Goal: Task Accomplishment & Management: Complete application form

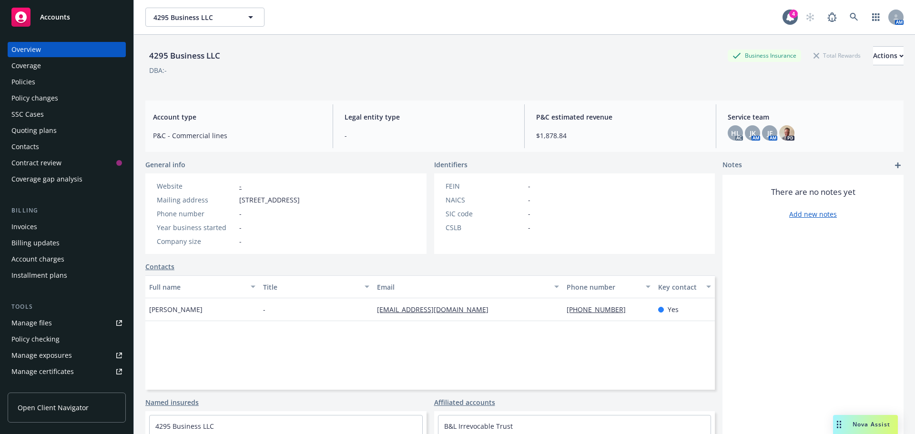
scroll to position [203, 0]
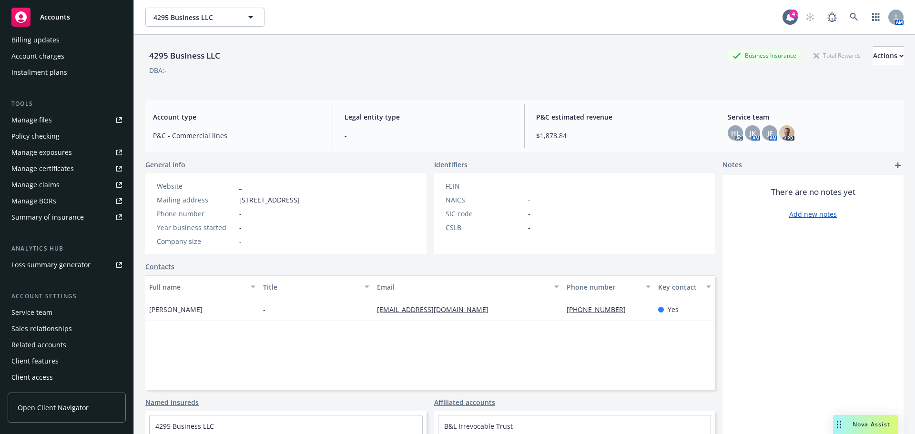
click at [76, 25] on div "Accounts" at bounding box center [66, 17] width 111 height 19
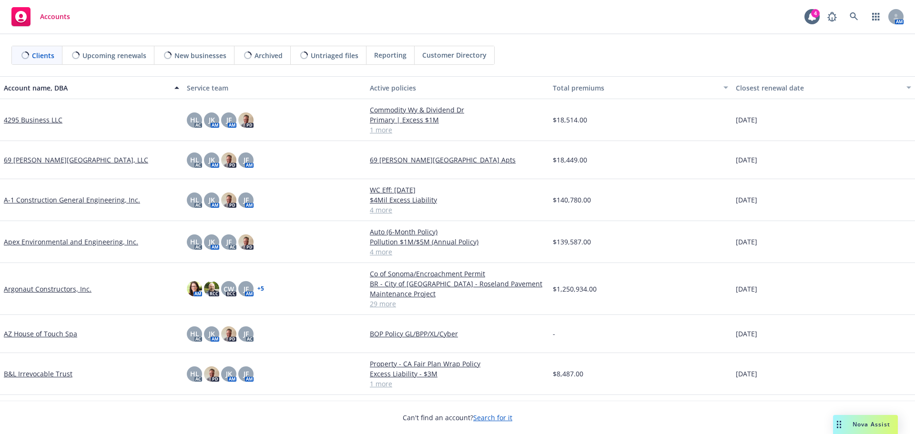
click at [58, 198] on link "A-1 Construction General Engineering, Inc." at bounding box center [72, 200] width 136 height 10
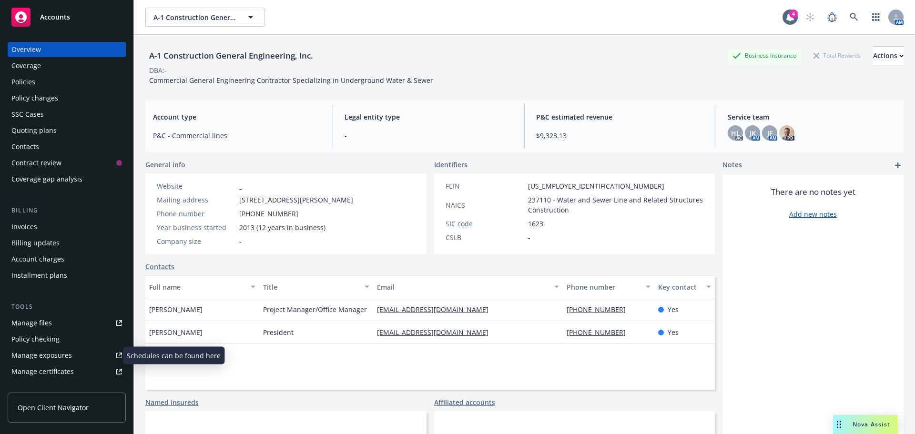
click at [57, 355] on div "Manage exposures" at bounding box center [41, 355] width 61 height 15
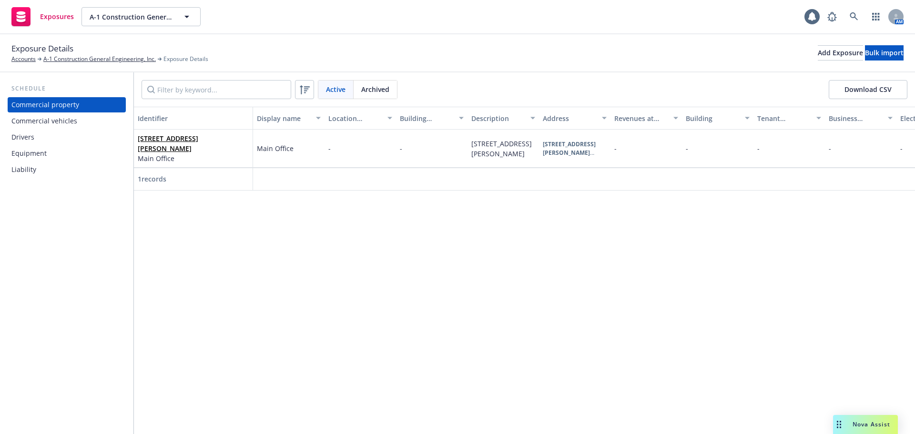
click at [65, 141] on div "Drivers" at bounding box center [66, 137] width 111 height 15
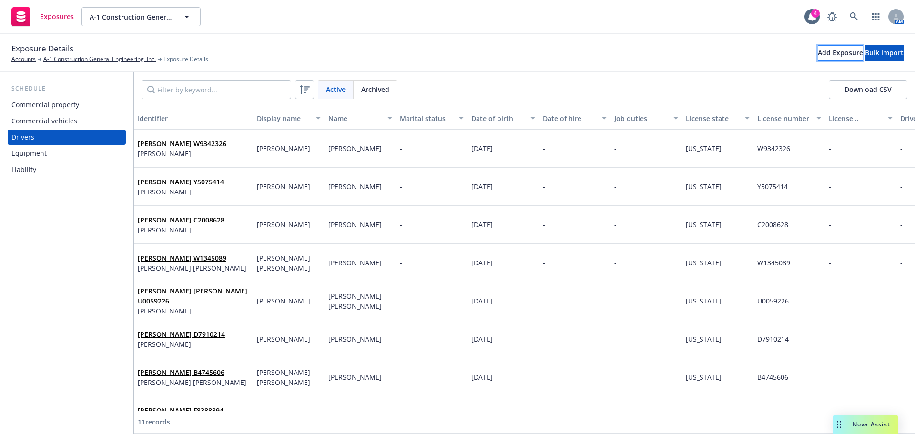
click at [818, 57] on div "Add Exposure" at bounding box center [840, 53] width 45 height 14
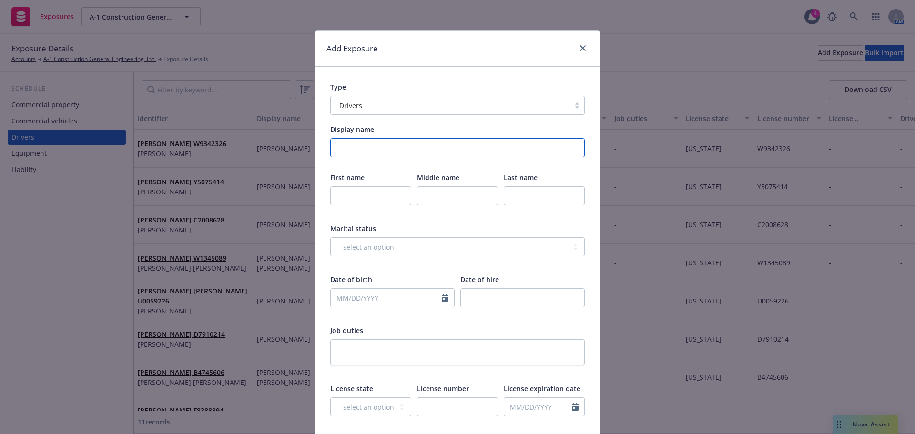
click at [395, 149] on input "Display name" at bounding box center [457, 147] width 254 height 19
type input "[PERSON_NAME]"
click at [369, 193] on input "text" at bounding box center [370, 195] width 81 height 19
type input "[PERSON_NAME]"
click at [528, 198] on input "text" at bounding box center [544, 195] width 81 height 19
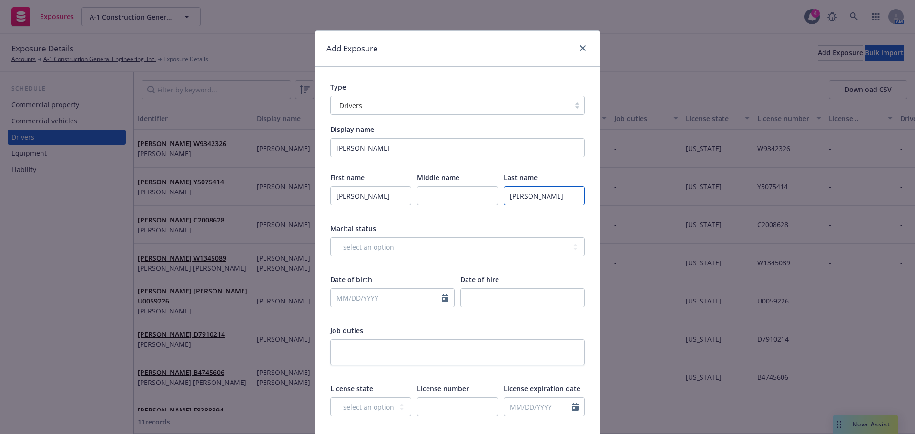
type input "[PERSON_NAME]"
click at [374, 297] on input "text" at bounding box center [386, 298] width 111 height 18
select select "9"
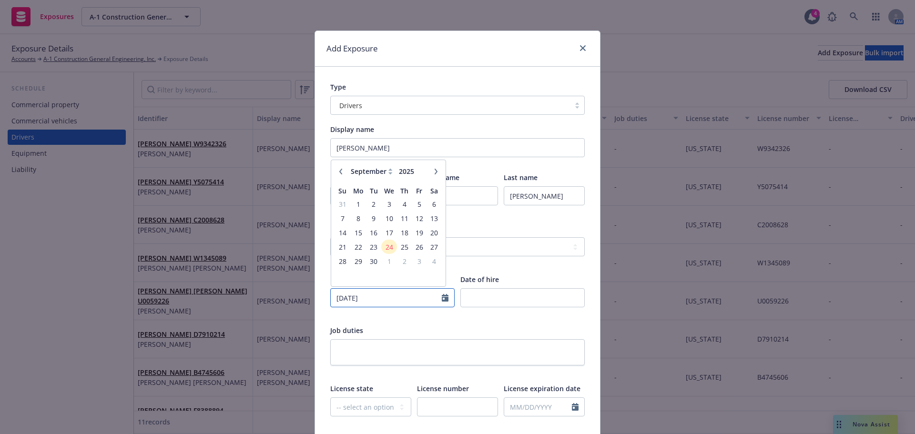
type input "[DATE]"
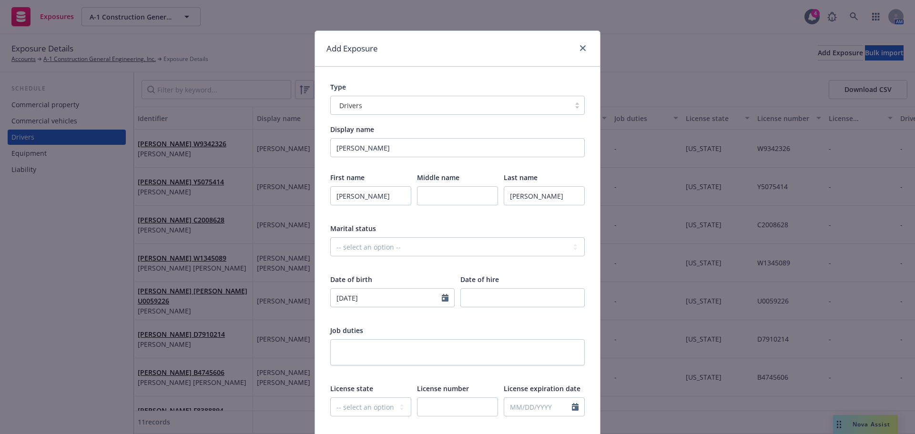
click at [412, 322] on div "First name [PERSON_NAME] Middle name Last name [PERSON_NAME] status -- select a…" at bounding box center [457, 351] width 254 height 358
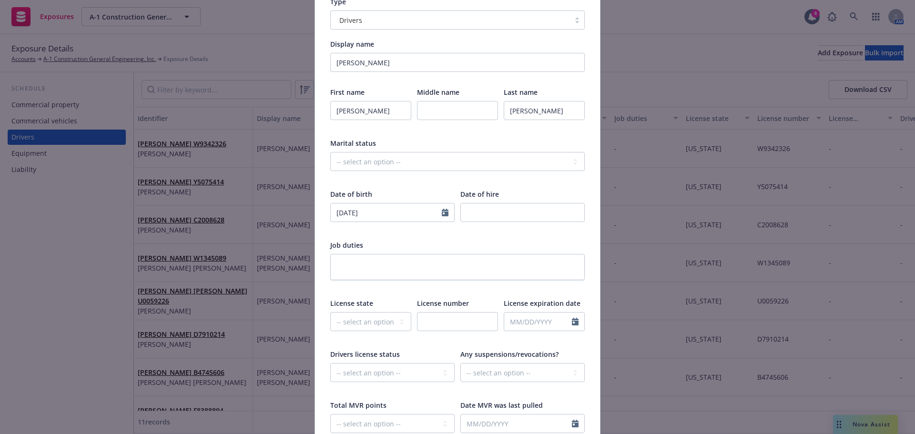
scroll to position [95, 0]
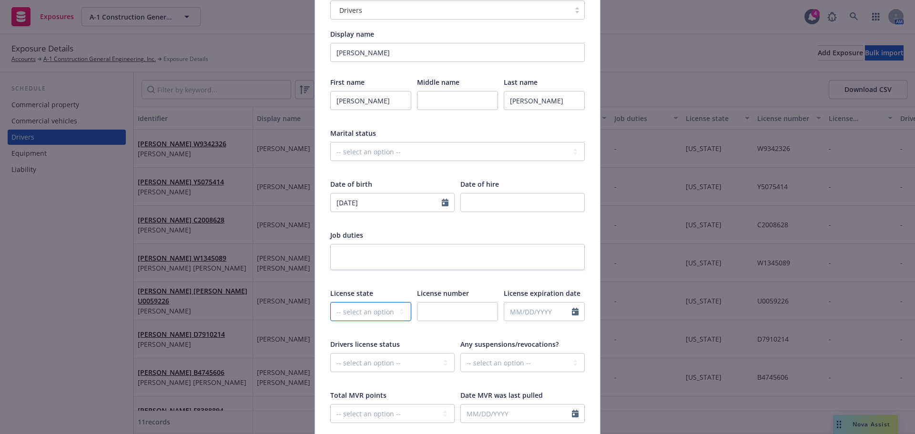
click at [372, 316] on select "-- select an option -- [US_STATE] [US_STATE] [US_STATE] [US_STATE] [US_STATE] […" at bounding box center [370, 311] width 81 height 19
select select "CA"
click at [330, 302] on select "-- select an option -- [US_STATE] [US_STATE] [US_STATE] [US_STATE] [US_STATE] […" at bounding box center [370, 311] width 81 height 19
click at [447, 314] on input "text" at bounding box center [457, 311] width 81 height 19
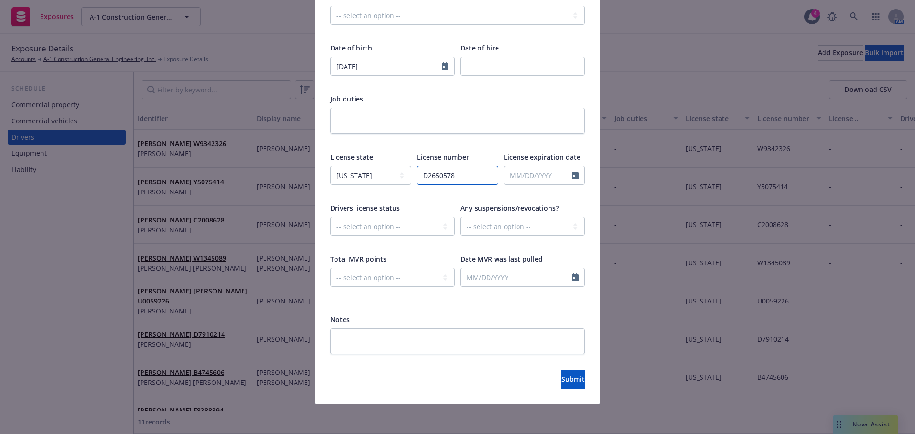
scroll to position [233, 0]
type input "D2650578"
click at [561, 376] on span "Submit" at bounding box center [572, 378] width 23 height 9
